Goal: Task Accomplishment & Management: Complete application form

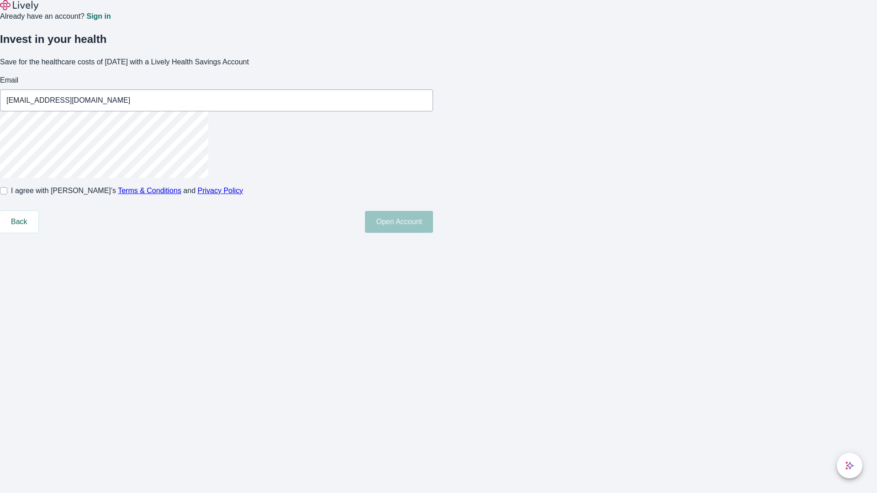
click at [7, 195] on input "I agree with Lively’s Terms & Conditions and Privacy Policy" at bounding box center [3, 190] width 7 height 7
checkbox input "true"
click at [433, 233] on button "Open Account" at bounding box center [399, 222] width 68 height 22
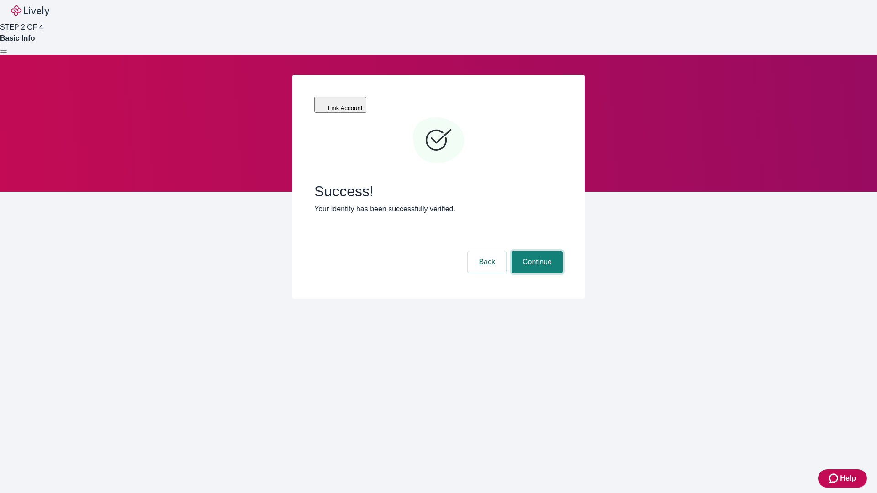
click at [536, 251] on button "Continue" at bounding box center [536, 262] width 51 height 22
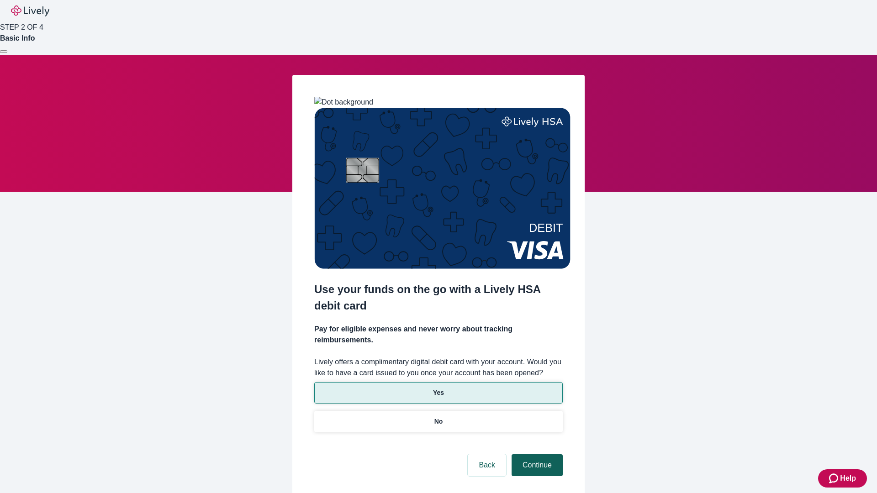
click at [438, 388] on p "Yes" at bounding box center [438, 393] width 11 height 10
click at [536, 454] on button "Continue" at bounding box center [536, 465] width 51 height 22
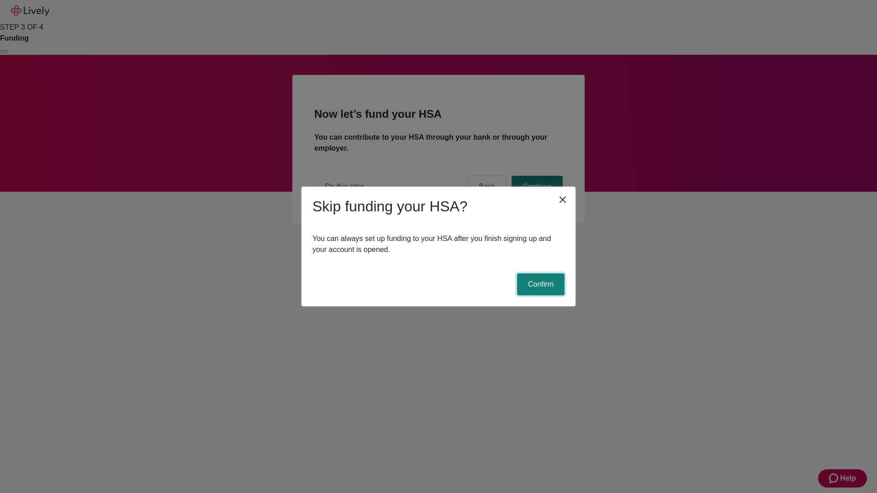
click at [539, 284] on button "Confirm" at bounding box center [540, 285] width 47 height 22
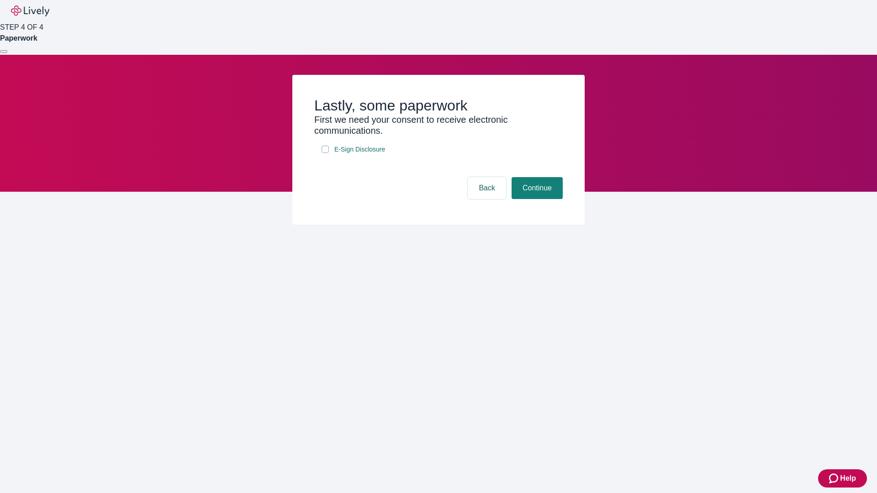
click at [325, 153] on input "E-Sign Disclosure" at bounding box center [324, 149] width 7 height 7
checkbox input "true"
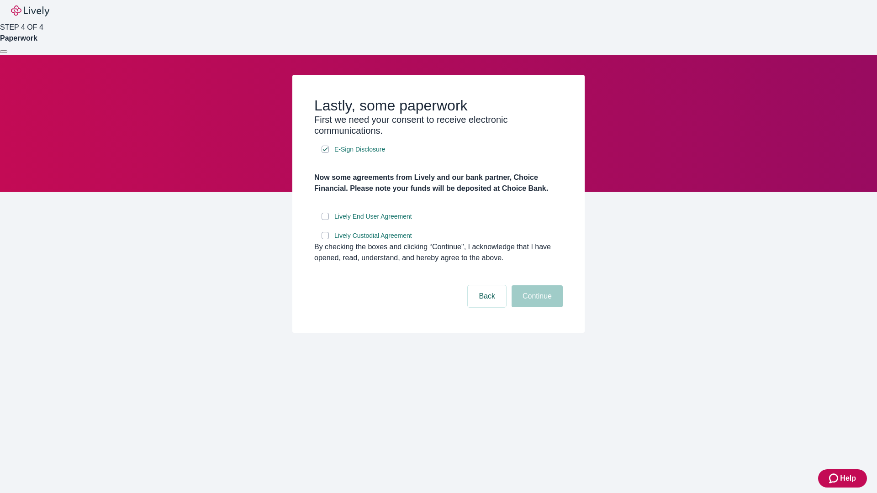
click at [325, 220] on input "Lively End User Agreement" at bounding box center [324, 216] width 7 height 7
checkbox input "true"
click at [325, 239] on input "Lively Custodial Agreement" at bounding box center [324, 235] width 7 height 7
checkbox input "true"
click at [536, 307] on button "Continue" at bounding box center [536, 296] width 51 height 22
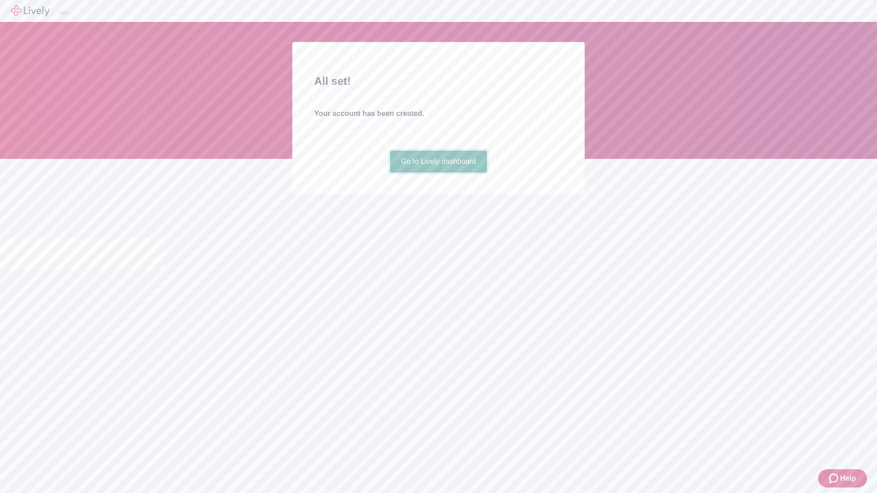
click at [438, 173] on link "Go to Lively dashboard" at bounding box center [438, 162] width 97 height 22
